Goal: Task Accomplishment & Management: Use online tool/utility

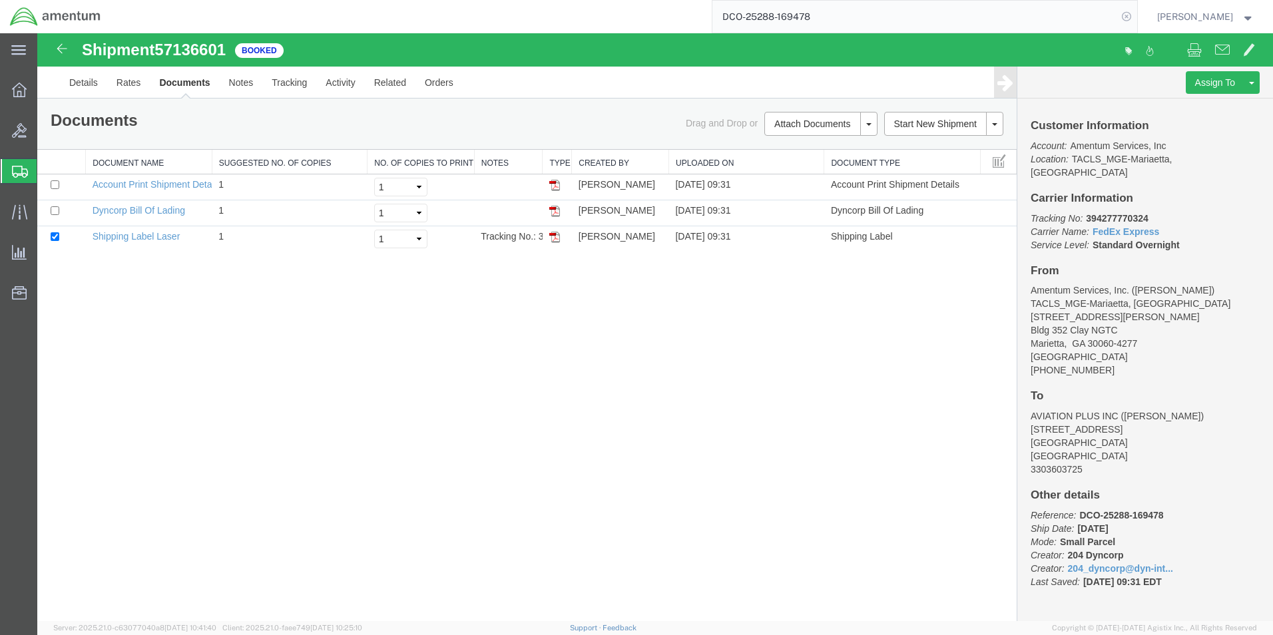
click at [1130, 17] on icon at bounding box center [1126, 16] width 19 height 19
click at [1126, 21] on icon at bounding box center [1126, 16] width 19 height 19
click at [895, 20] on input "search" at bounding box center [914, 17] width 405 height 32
paste input "DCO-25288-169484"
type input "DCO-25288-169484"
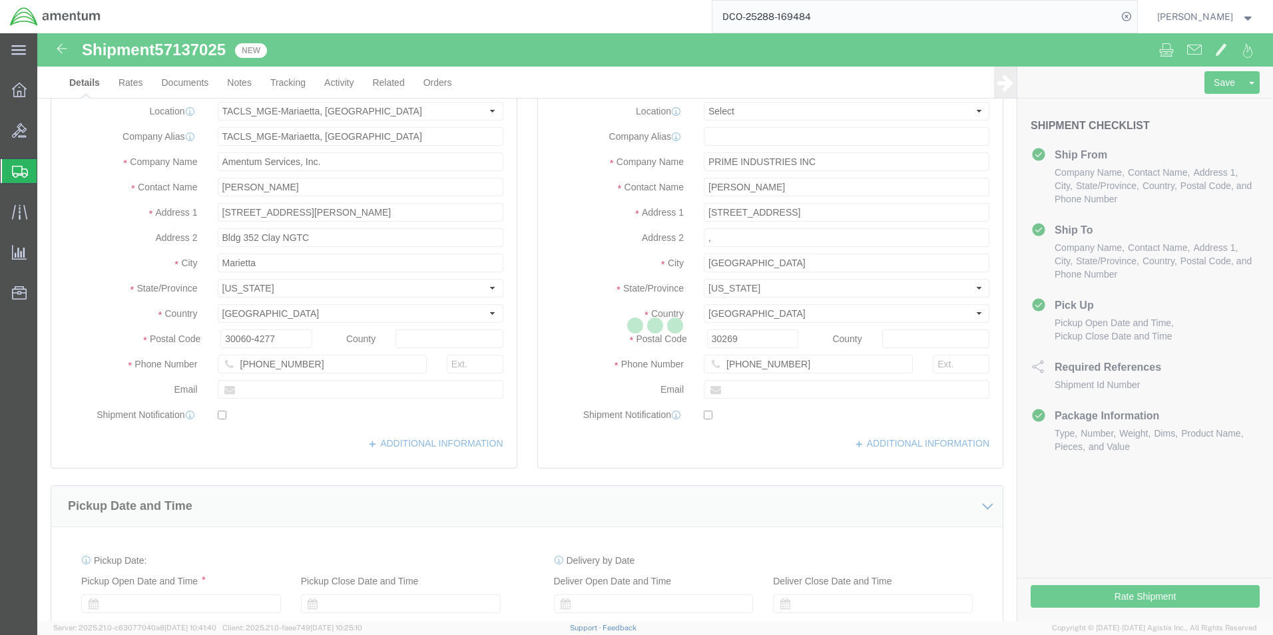
select select "42748"
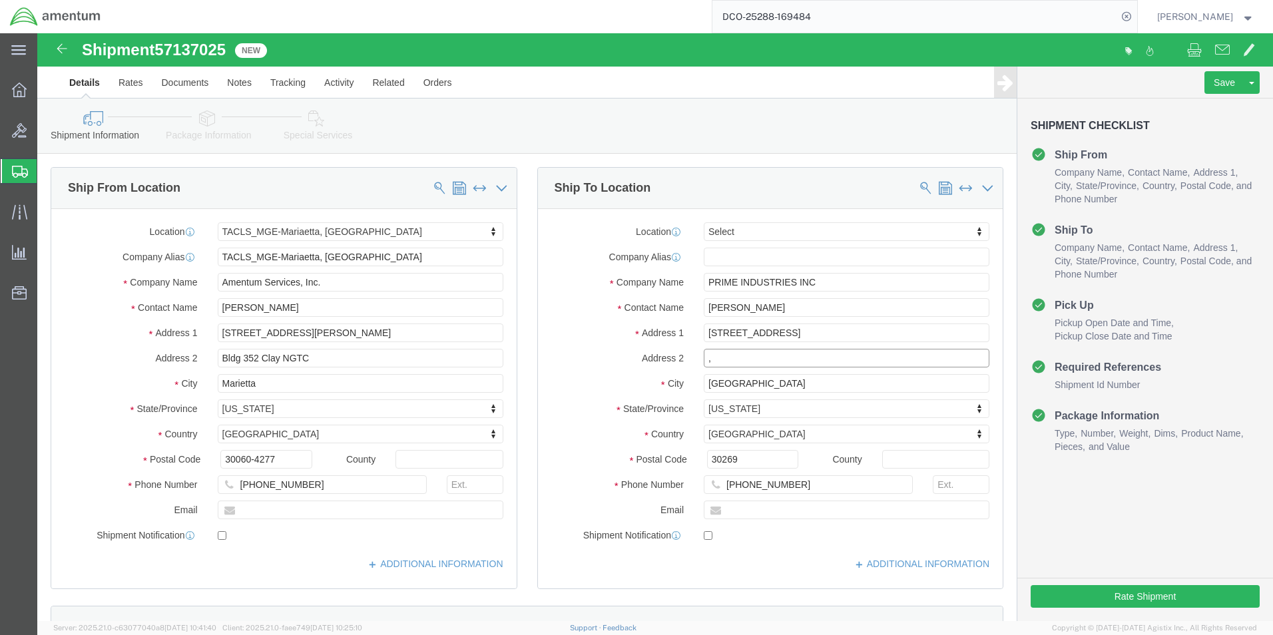
click input ","
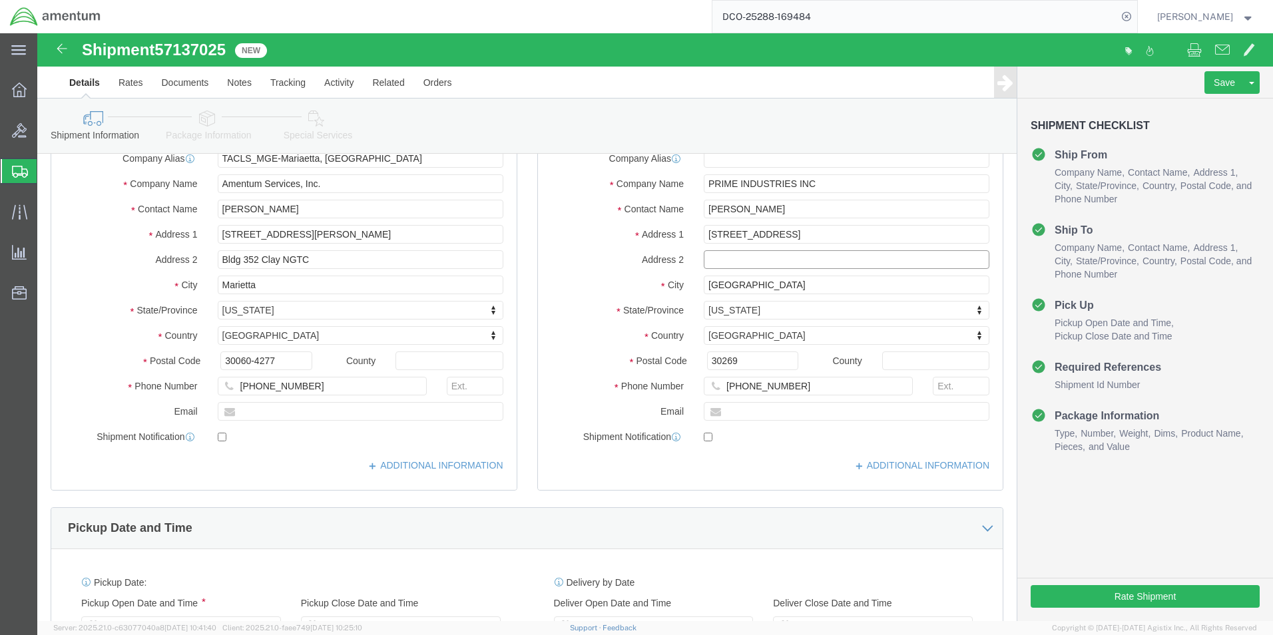
scroll to position [266, 0]
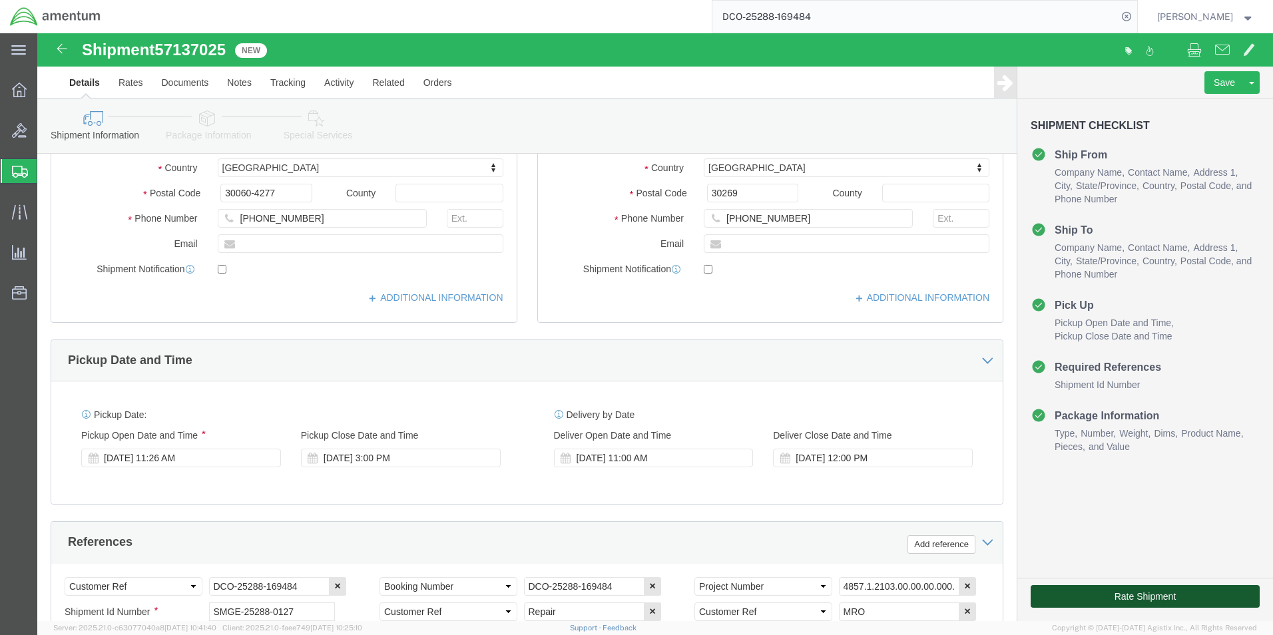
click button "Rate Shipment"
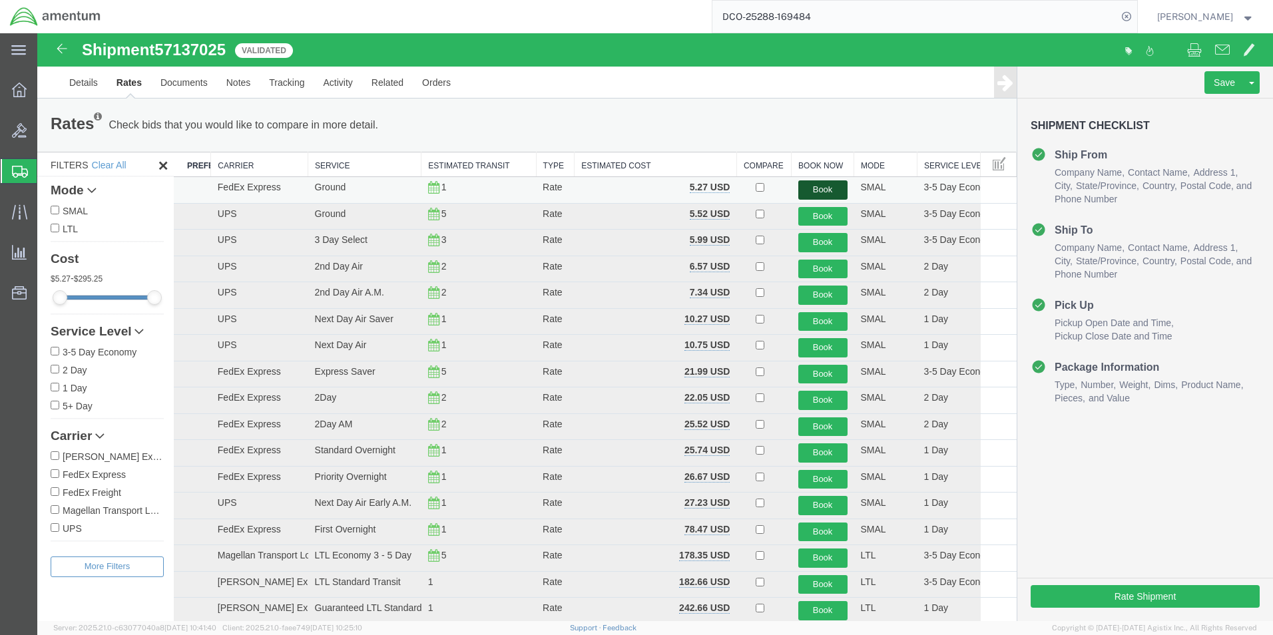
click at [816, 185] on button "Book" at bounding box center [822, 189] width 49 height 19
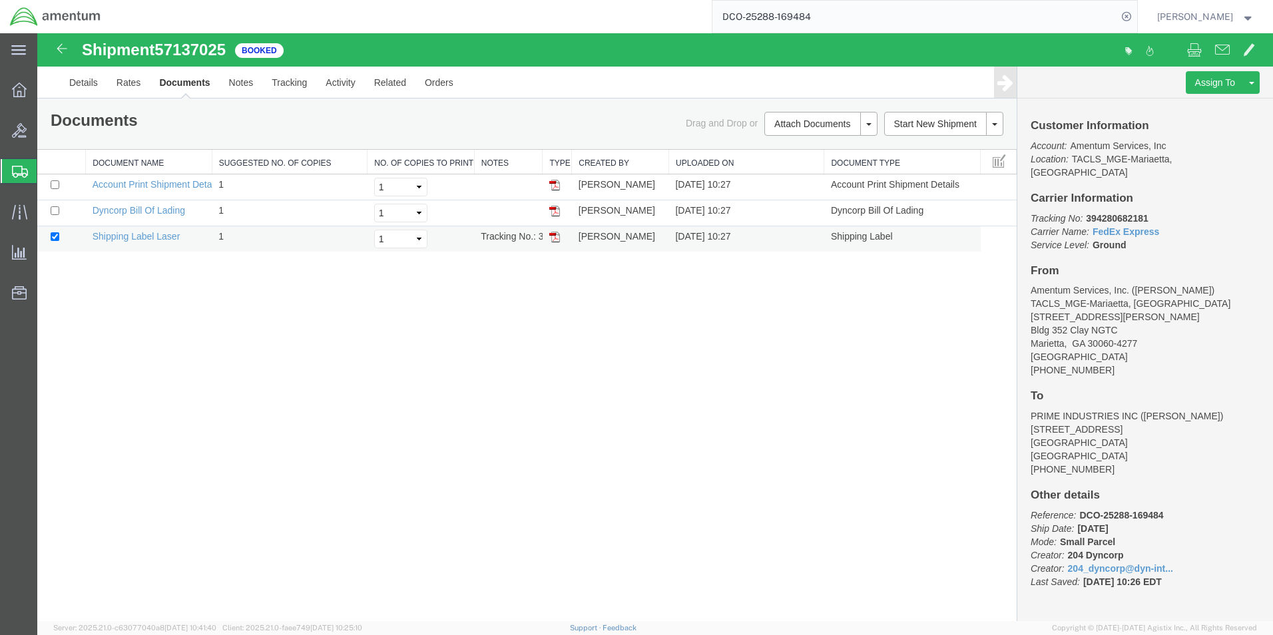
click at [555, 244] on td at bounding box center [557, 239] width 29 height 26
drag, startPoint x: 555, startPoint y: 240, endPoint x: 567, endPoint y: 208, distance: 34.8
click at [555, 240] on img at bounding box center [554, 237] width 11 height 11
click at [826, 21] on input "DCO-25288-169484" at bounding box center [914, 17] width 405 height 32
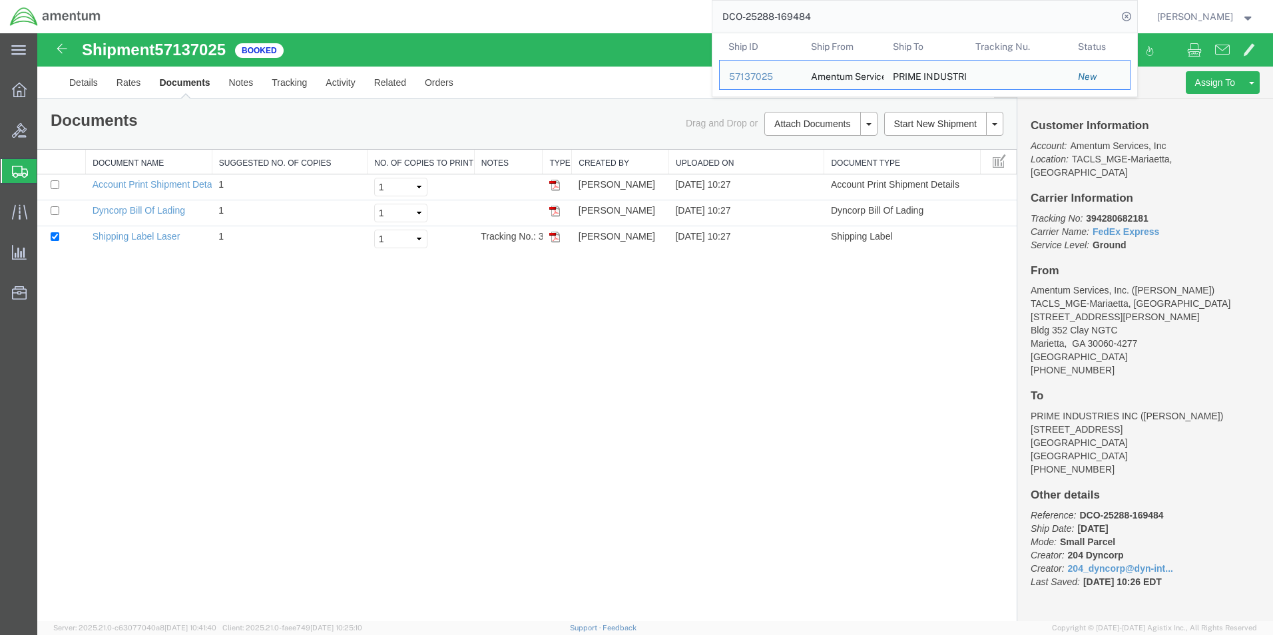
click at [826, 21] on input "DCO-25288-169484" at bounding box center [914, 17] width 405 height 32
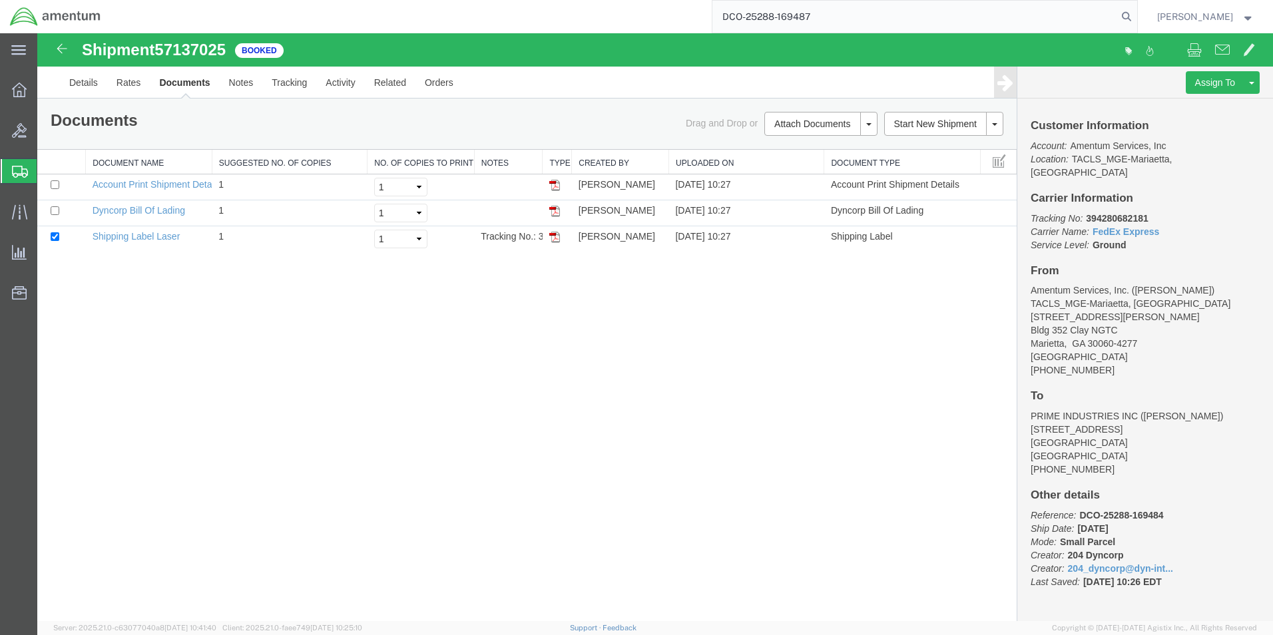
type input "DCO-25288-169487"
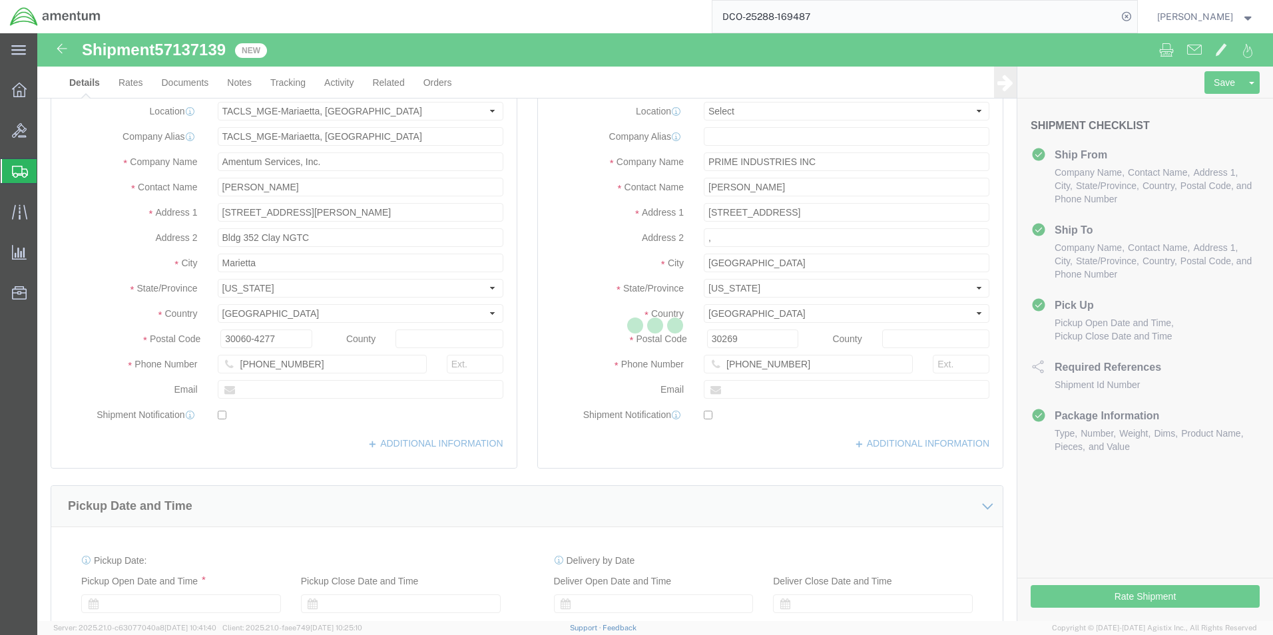
select select "42748"
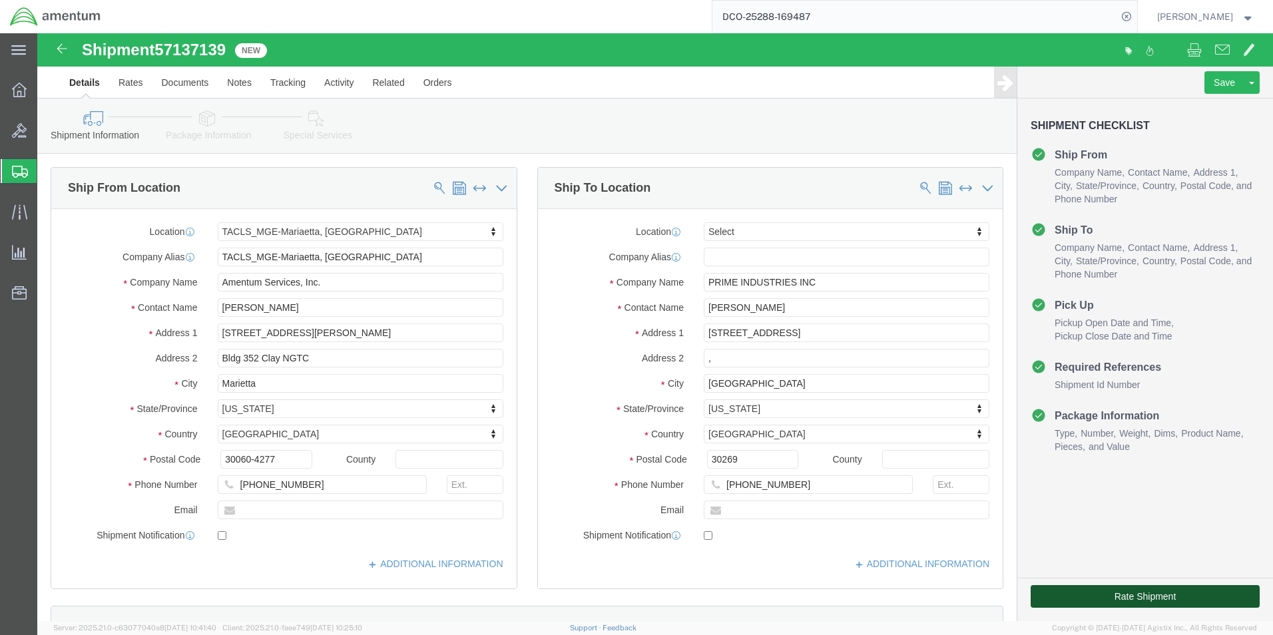
click button "Rate Shipment"
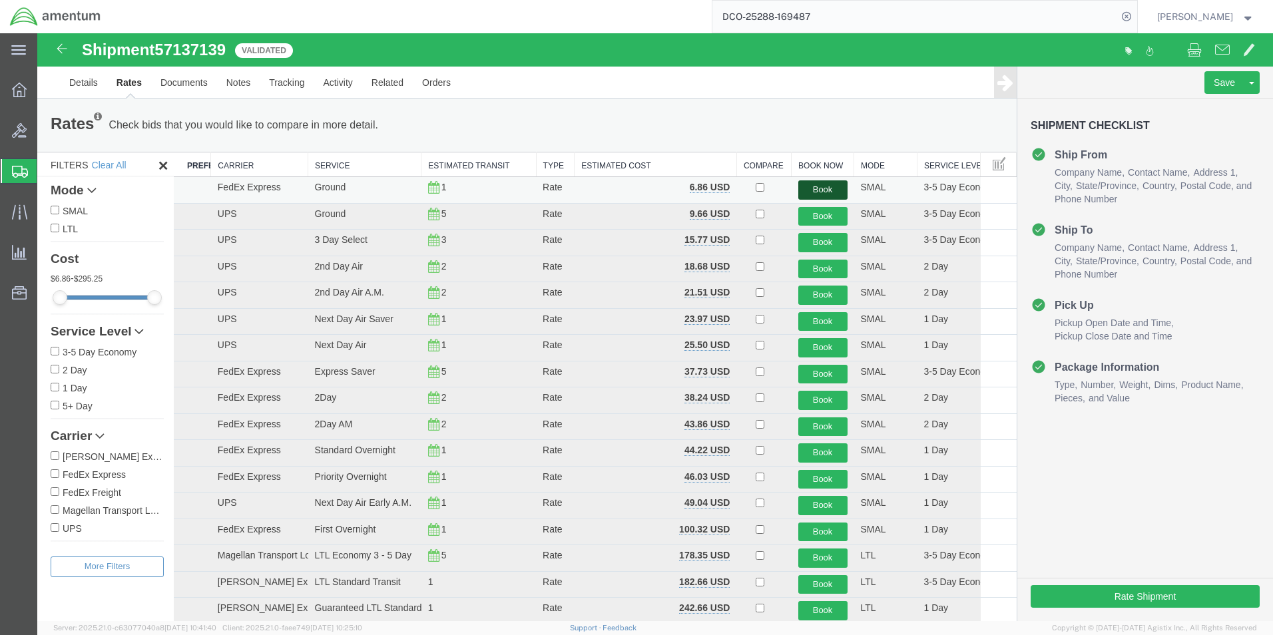
click at [814, 191] on button "Book" at bounding box center [822, 189] width 49 height 19
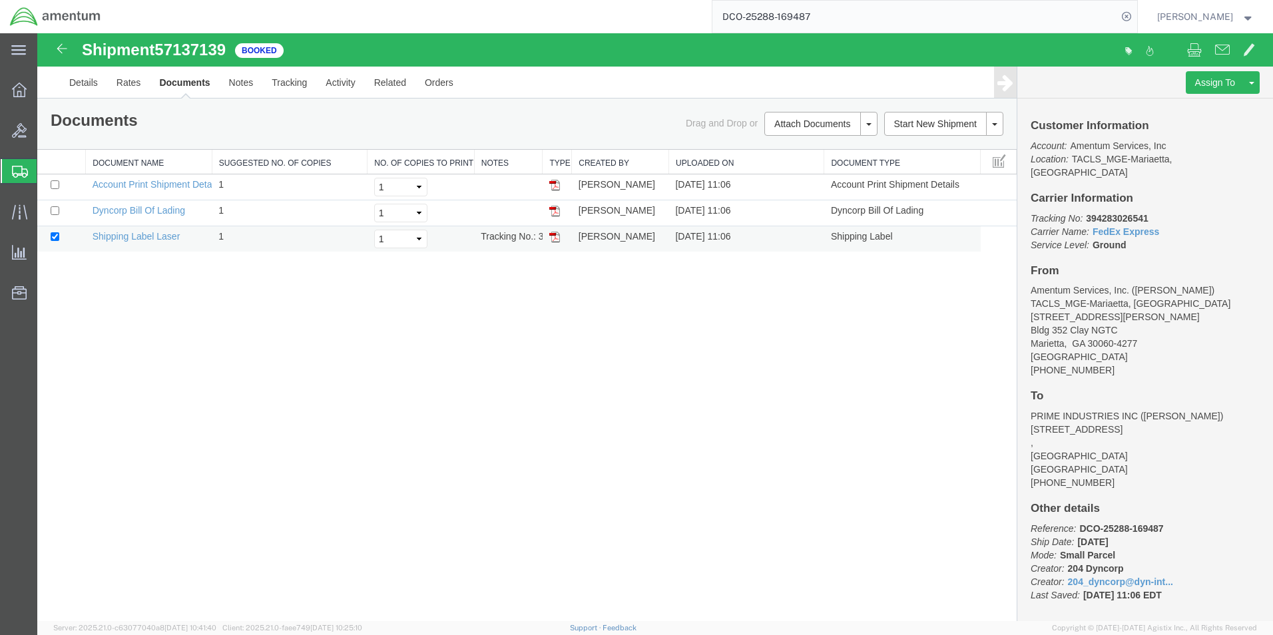
click at [557, 240] on img at bounding box center [554, 237] width 11 height 11
